Goal: Information Seeking & Learning: Learn about a topic

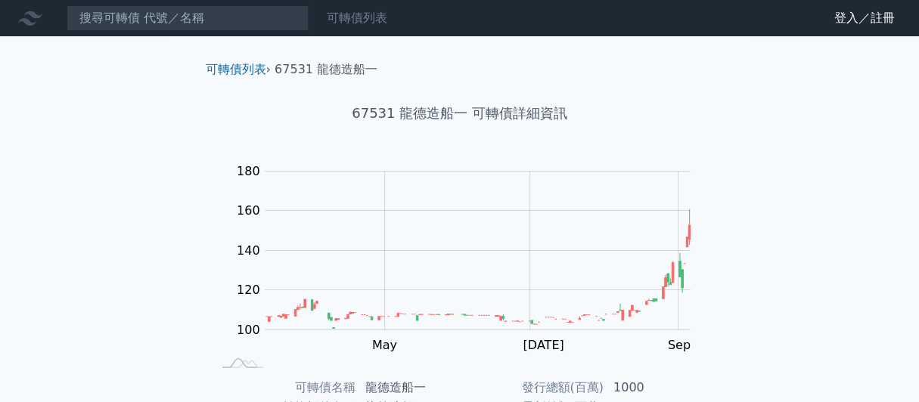
click at [363, 13] on link "可轉債列表" at bounding box center [357, 18] width 61 height 14
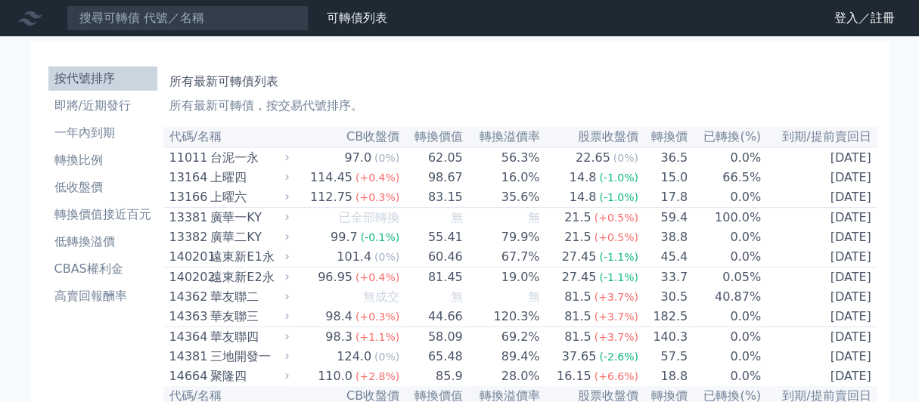
click at [37, 21] on icon at bounding box center [30, 18] width 24 height 24
click at [0, 0] on link "財務數據" at bounding box center [0, 0] width 0 height 0
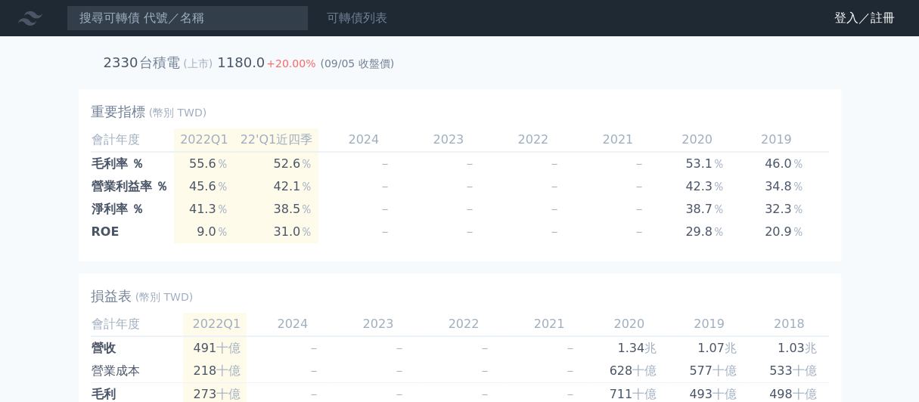
click at [372, 20] on link "可轉債列表" at bounding box center [357, 18] width 61 height 14
